Goal: Information Seeking & Learning: Find specific fact

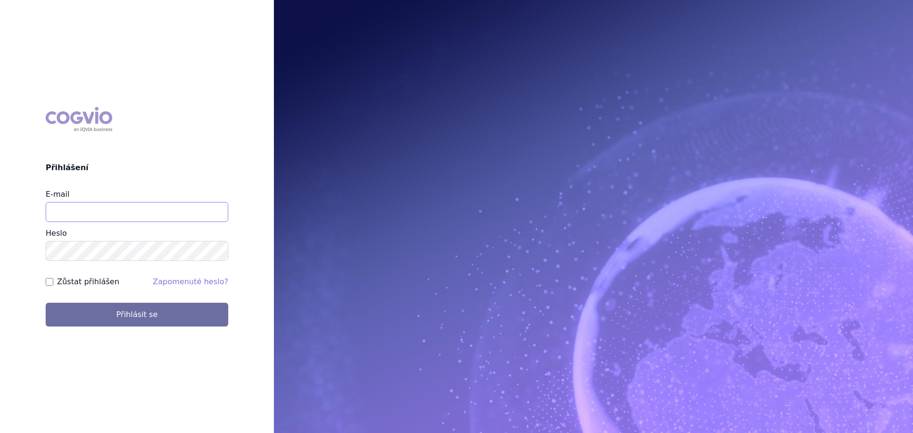
click at [73, 219] on input "E-mail" at bounding box center [137, 212] width 183 height 20
type input "veronika.damborska@vzp.cz"
click at [46, 303] on button "Přihlásit se" at bounding box center [137, 315] width 183 height 24
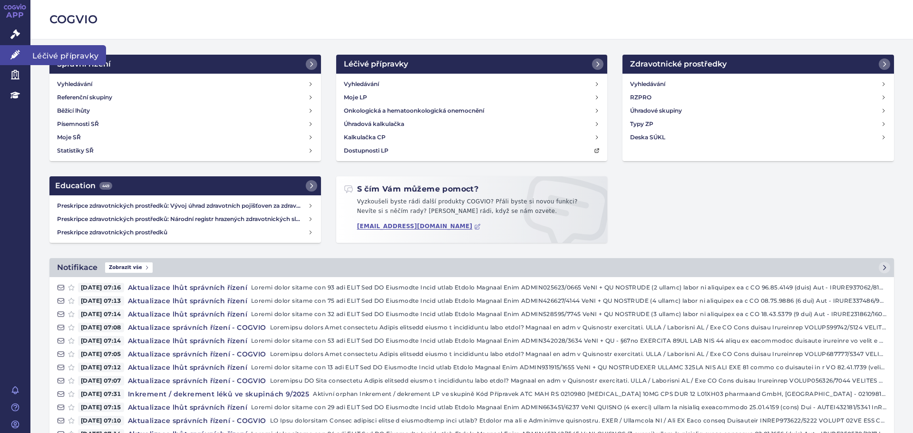
click at [19, 56] on icon at bounding box center [15, 55] width 10 height 10
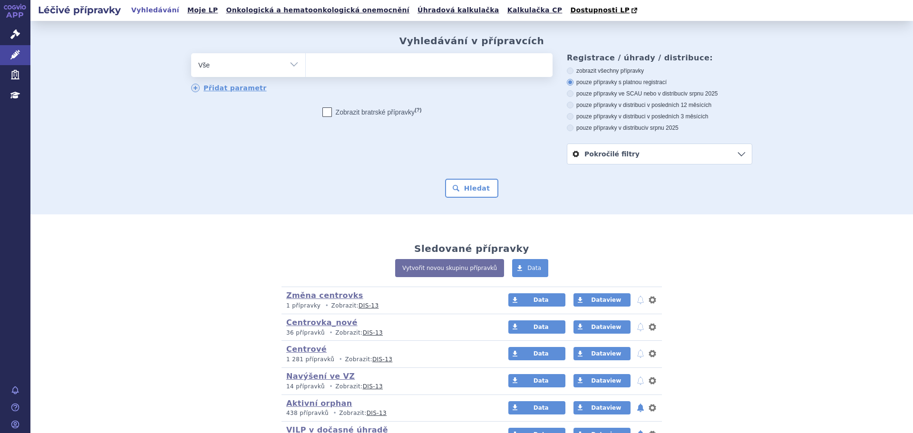
click at [353, 66] on ul at bounding box center [429, 63] width 247 height 20
click at [306, 66] on select at bounding box center [305, 65] width 0 height 24
type input "am"
type input "amg"
type input "amgev"
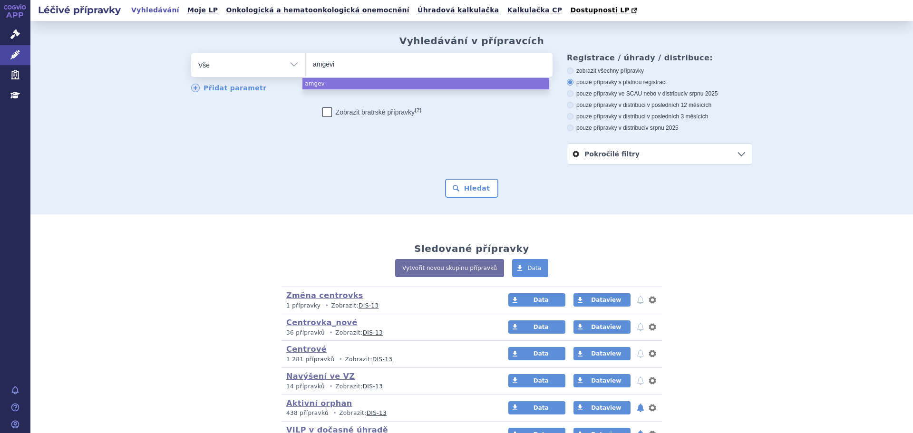
type input "amgevit"
type input "amgevita"
select select "amgevita"
click at [461, 188] on button "Hledat" at bounding box center [472, 188] width 54 height 19
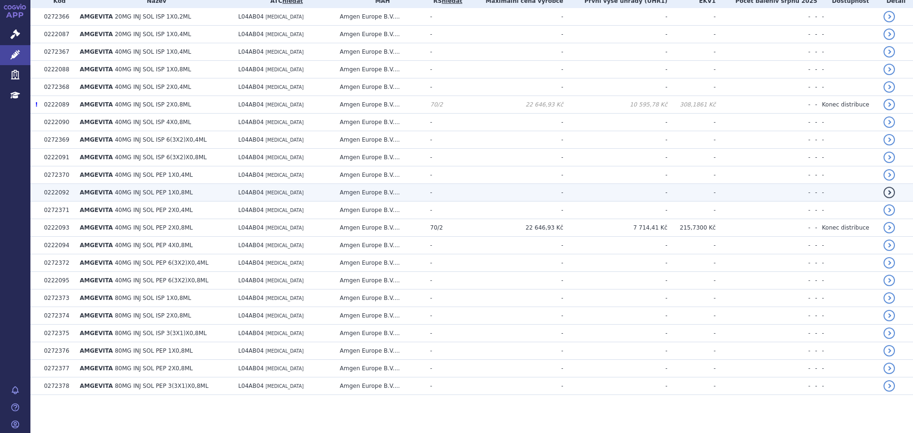
scroll to position [38, 0]
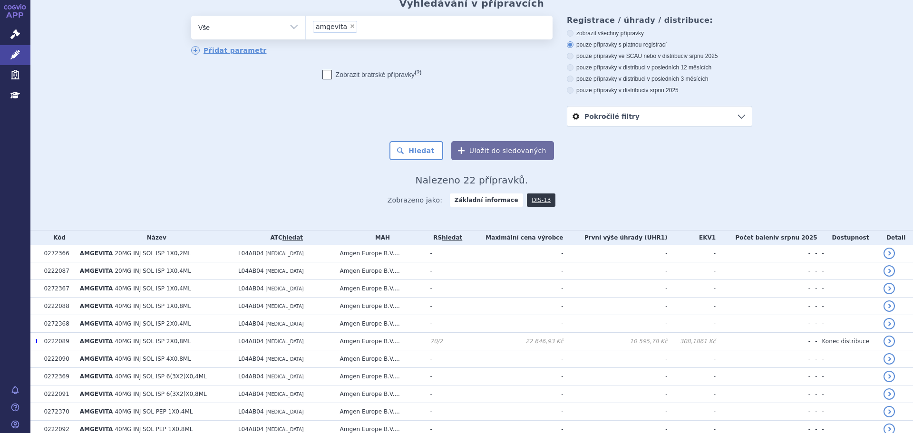
click at [350, 29] on span "×" at bounding box center [353, 26] width 6 height 6
click at [306, 29] on select "amgevita" at bounding box center [305, 27] width 0 height 24
select select
type input "hu"
type input "huk"
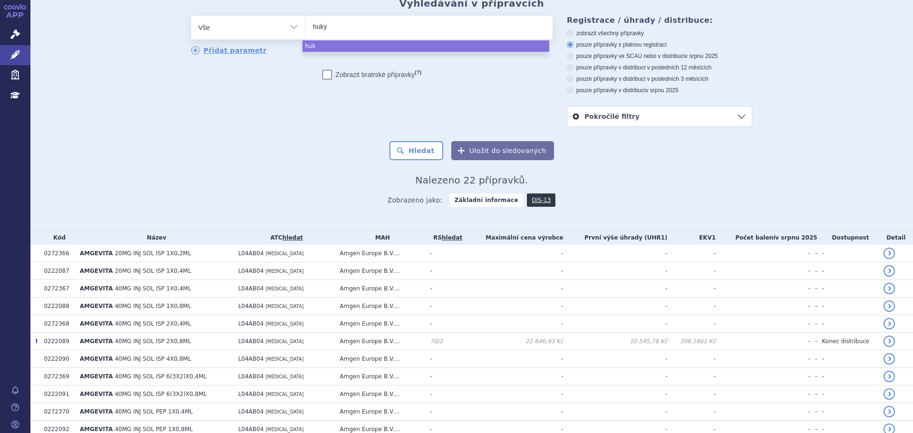
type input "hukyn"
type input "hukyndr"
type input "hukyndra"
select select "hukyndra"
click at [422, 142] on button "Hledat" at bounding box center [417, 150] width 54 height 19
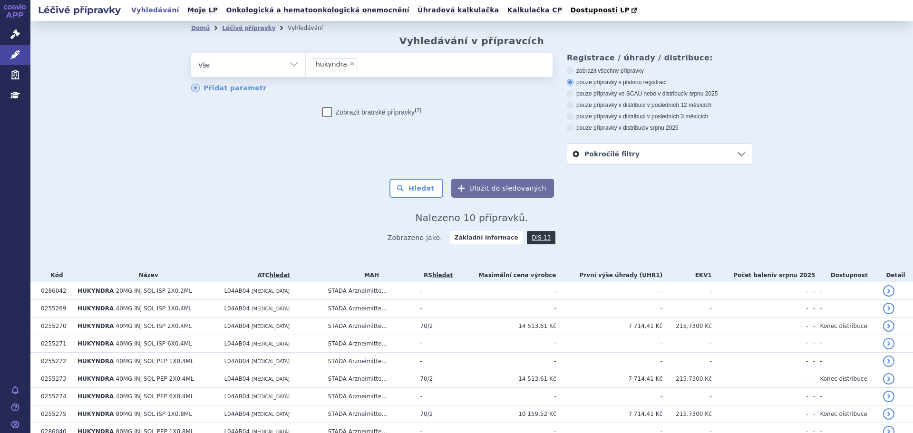
click at [350, 63] on span "×" at bounding box center [353, 64] width 6 height 6
click at [306, 63] on select "hukyndra" at bounding box center [305, 65] width 0 height 24
select select
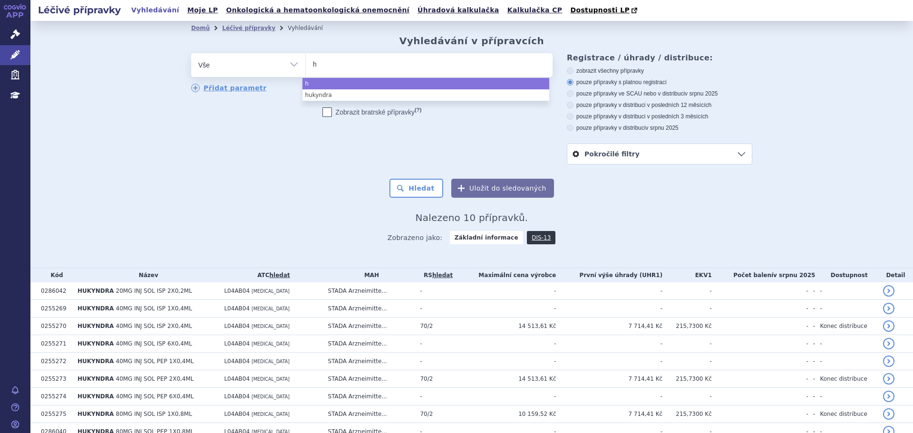
type input "hu"
type input "hul"
type input "[MEDICAL_DATA]"
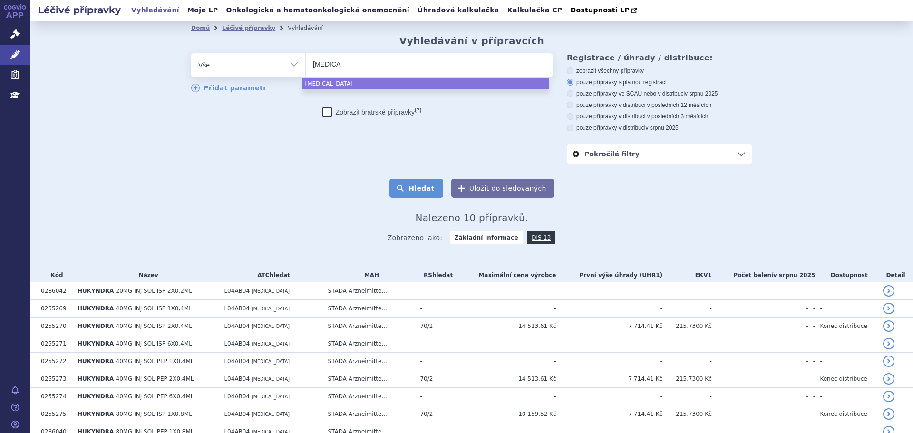
select select "[MEDICAL_DATA]"
click at [413, 188] on button "Hledat" at bounding box center [417, 188] width 54 height 19
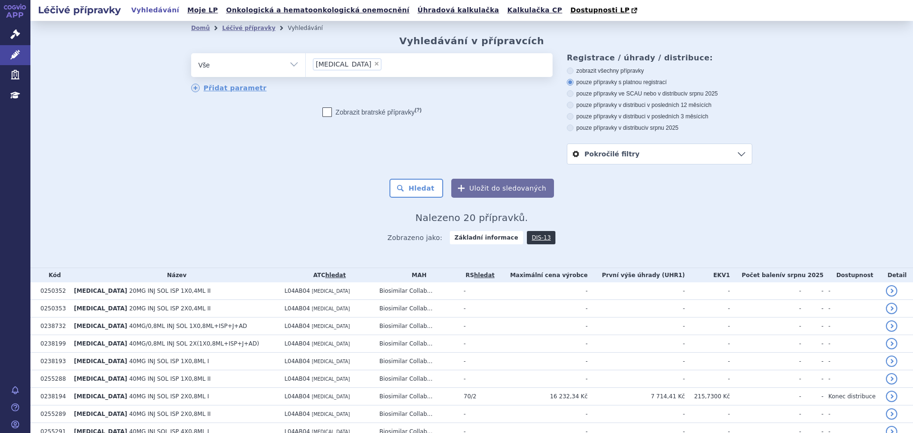
drag, startPoint x: 330, startPoint y: 66, endPoint x: 335, endPoint y: 66, distance: 5.2
click at [374, 66] on span "×" at bounding box center [377, 64] width 6 height 6
click at [306, 66] on select "hulio" at bounding box center [305, 65] width 0 height 24
select select
type input "ta"
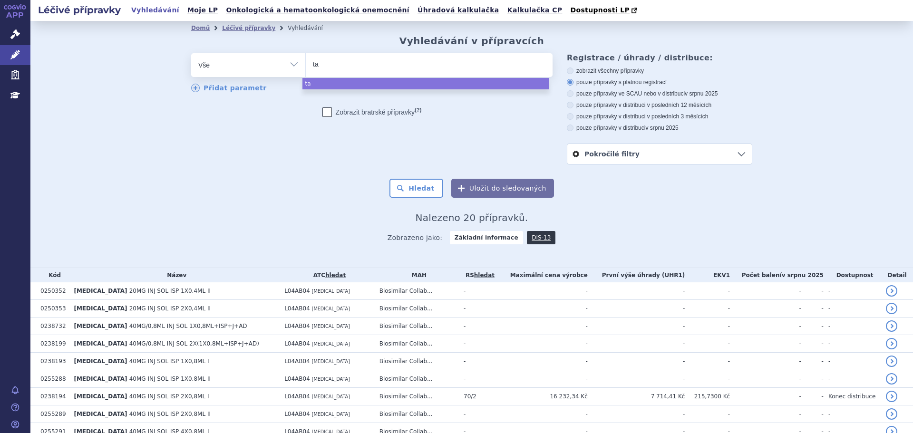
type input "tar"
type input "targi"
type input "targin"
select select "targin"
click at [415, 190] on button "Hledat" at bounding box center [417, 188] width 54 height 19
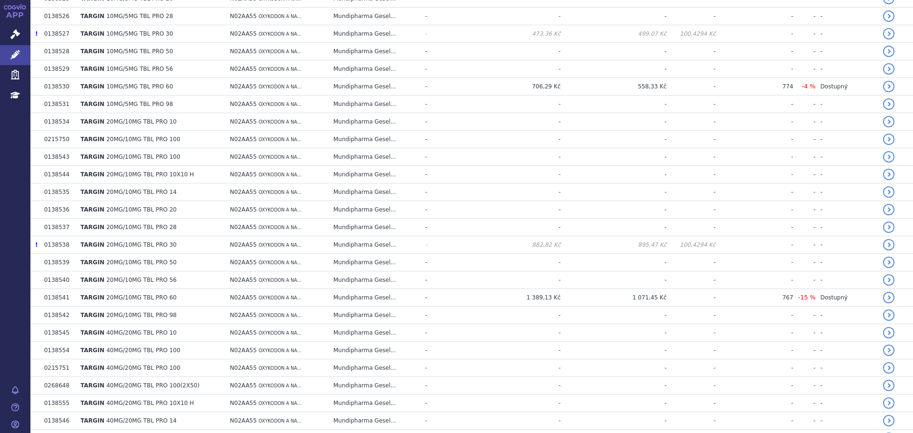
scroll to position [428, 0]
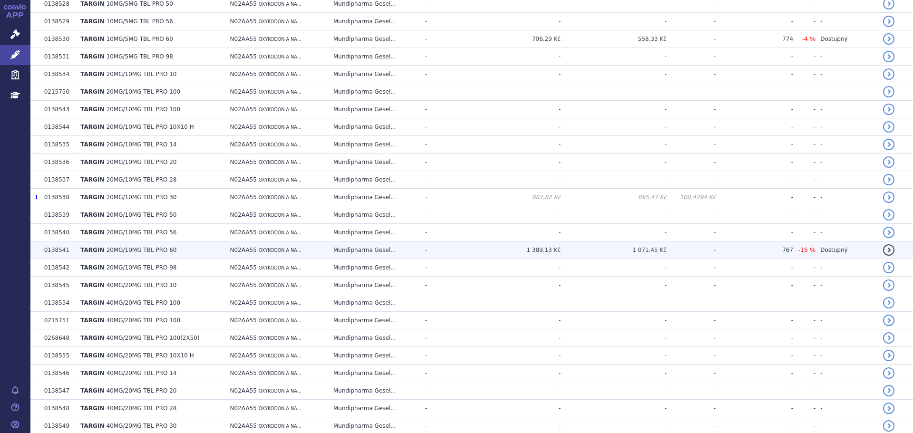
click at [496, 253] on td "1 389,13 Kč" at bounding box center [511, 251] width 99 height 18
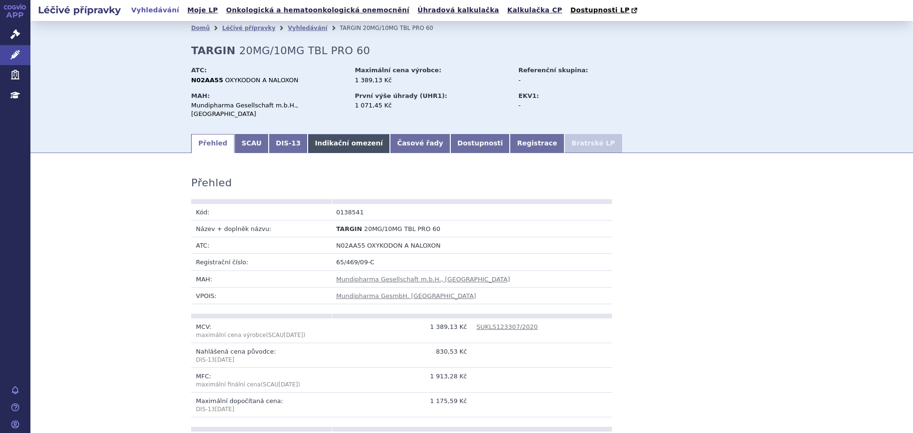
click at [310, 136] on link "Indikační omezení" at bounding box center [349, 143] width 82 height 19
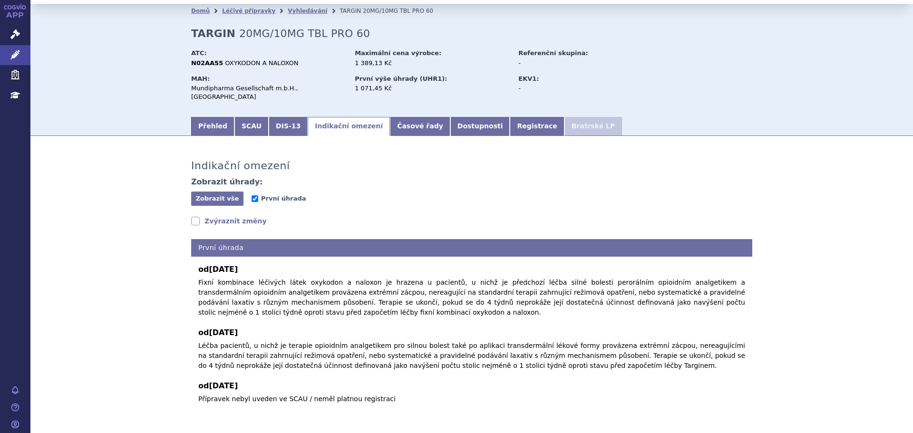
scroll to position [47, 0]
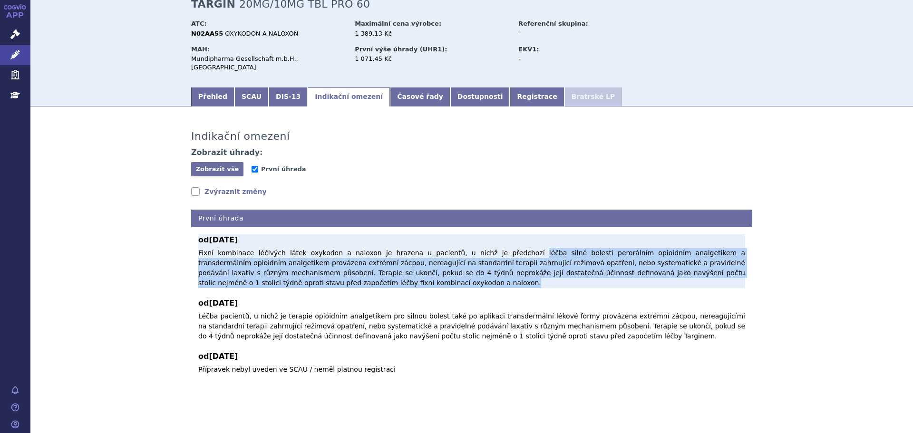
drag, startPoint x: 491, startPoint y: 245, endPoint x: 721, endPoint y: 273, distance: 231.5
click at [721, 273] on p "Fixní kombinace léčivých látek oxykodon a naloxon je hrazena u pacientů, u nich…" at bounding box center [471, 268] width 547 height 40
copy p "léčba silné bolesti perorálním opioidním analgetikem a transdermálním opioidním…"
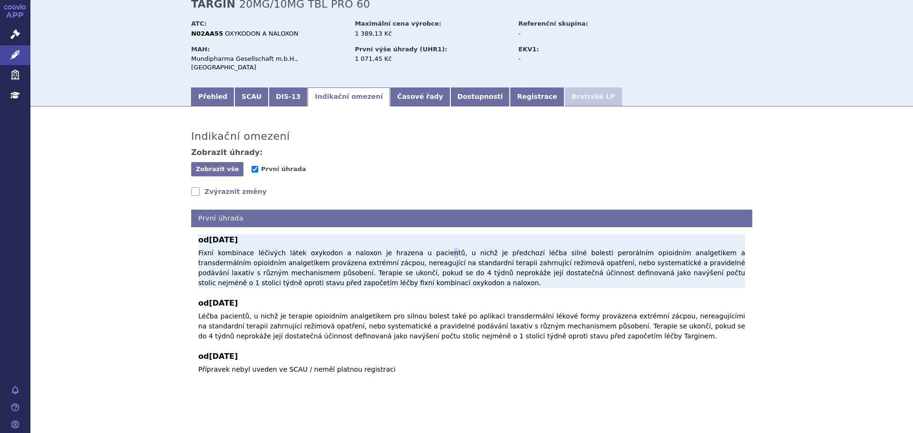
drag, startPoint x: 413, startPoint y: 242, endPoint x: 426, endPoint y: 242, distance: 12.9
click at [414, 248] on p "Fixní kombinace léčivých látek oxykodon a naloxon je hrazena u pacientů, u nich…" at bounding box center [471, 268] width 547 height 40
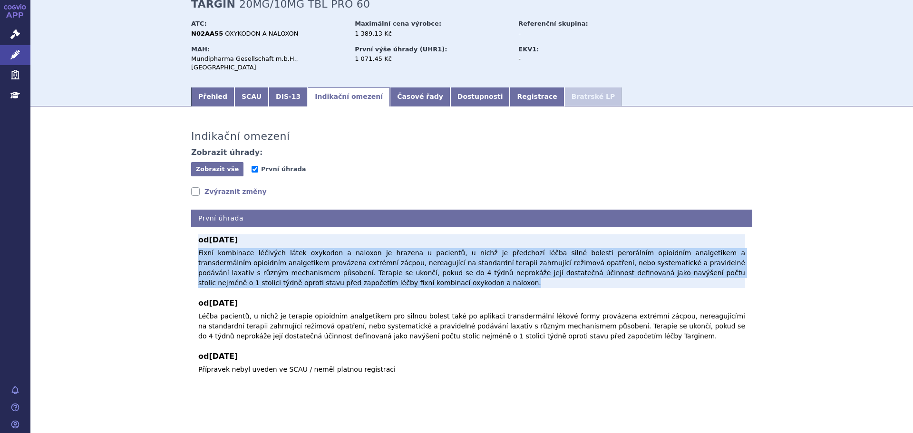
drag, startPoint x: 195, startPoint y: 243, endPoint x: 311, endPoint y: 277, distance: 120.9
click at [311, 277] on p "Fixní kombinace léčivých látek oxykodon a naloxon je hrazena u pacientů, u nich…" at bounding box center [471, 268] width 547 height 40
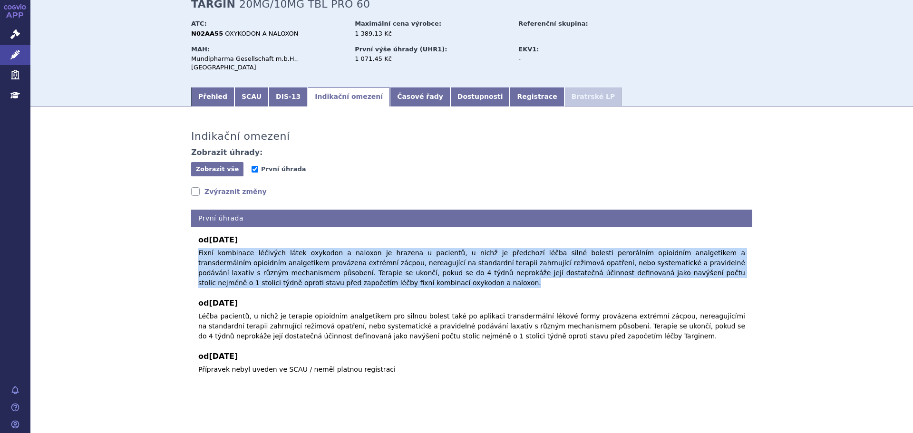
copy p "Fixní kombinace léčivých látek oxykodon a naloxon je hrazena u pacientů, u nich…"
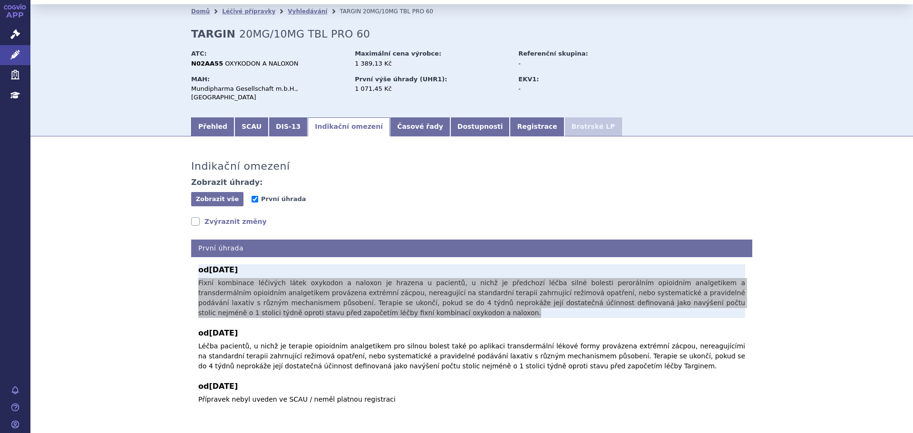
scroll to position [0, 0]
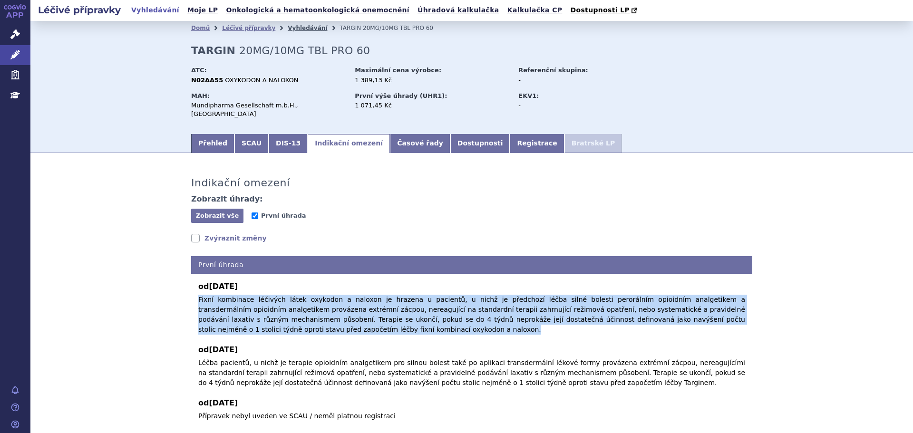
click at [288, 27] on link "Vyhledávání" at bounding box center [307, 28] width 39 height 7
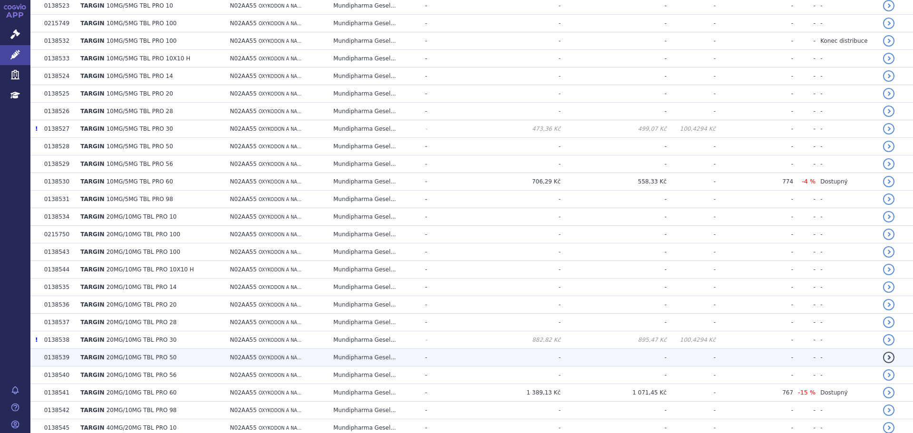
scroll to position [333, 0]
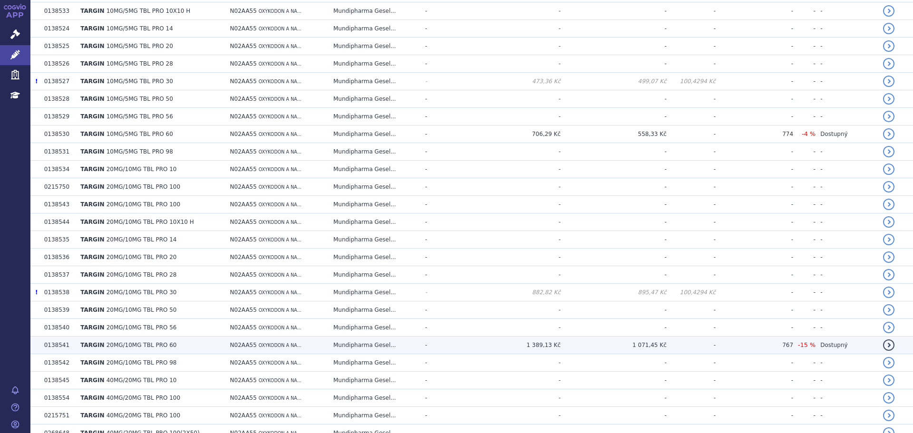
click at [561, 344] on td "1 389,13 Kč" at bounding box center [511, 346] width 99 height 18
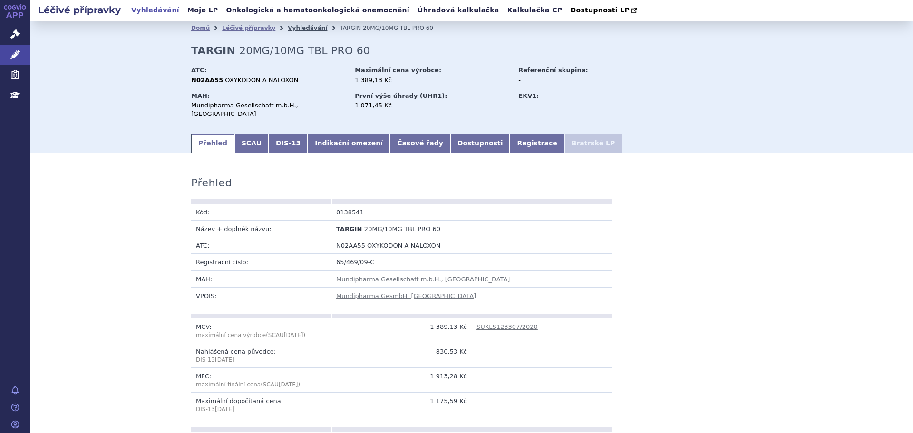
click at [288, 31] on link "Vyhledávání" at bounding box center [307, 28] width 39 height 7
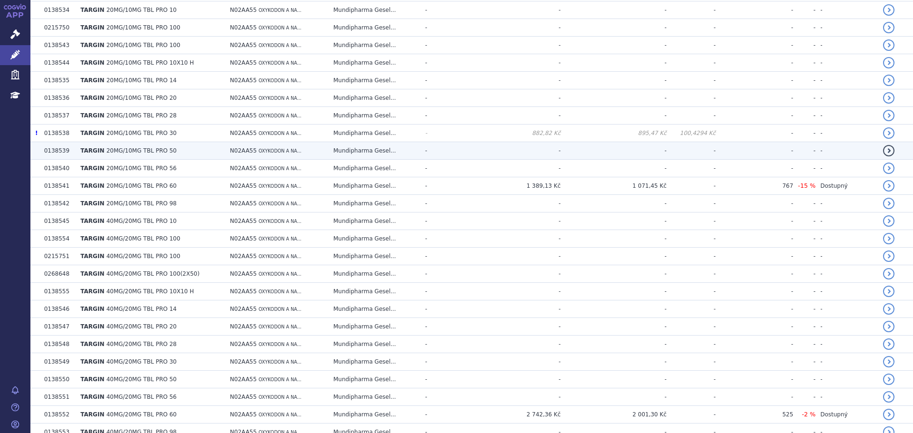
scroll to position [540, 0]
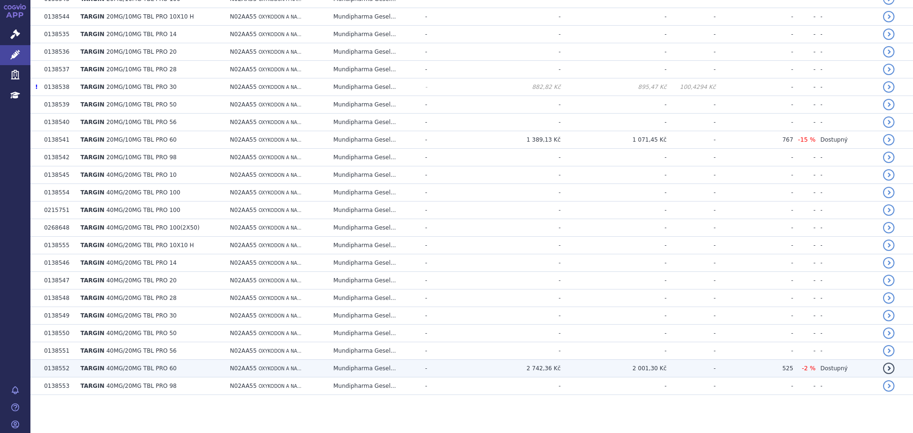
click at [312, 367] on td "N02AA55 OXYKODON A NA..." at bounding box center [277, 369] width 103 height 18
